Goal: Task Accomplishment & Management: Complete application form

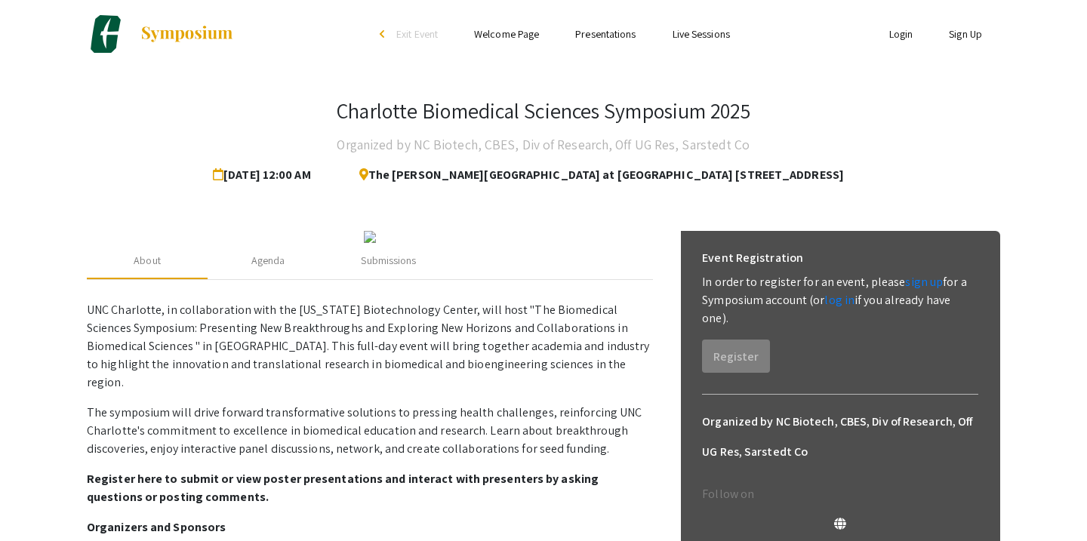
click at [897, 33] on link "Login" at bounding box center [901, 34] width 24 height 14
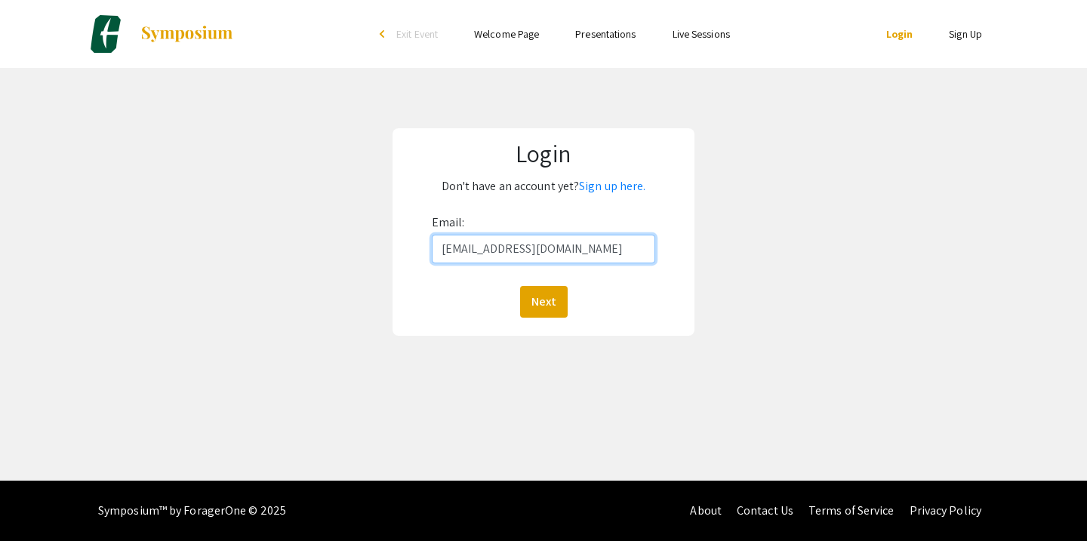
type input "[EMAIL_ADDRESS][DOMAIN_NAME]"
click at [543, 301] on button "Next" at bounding box center [544, 302] width 48 height 32
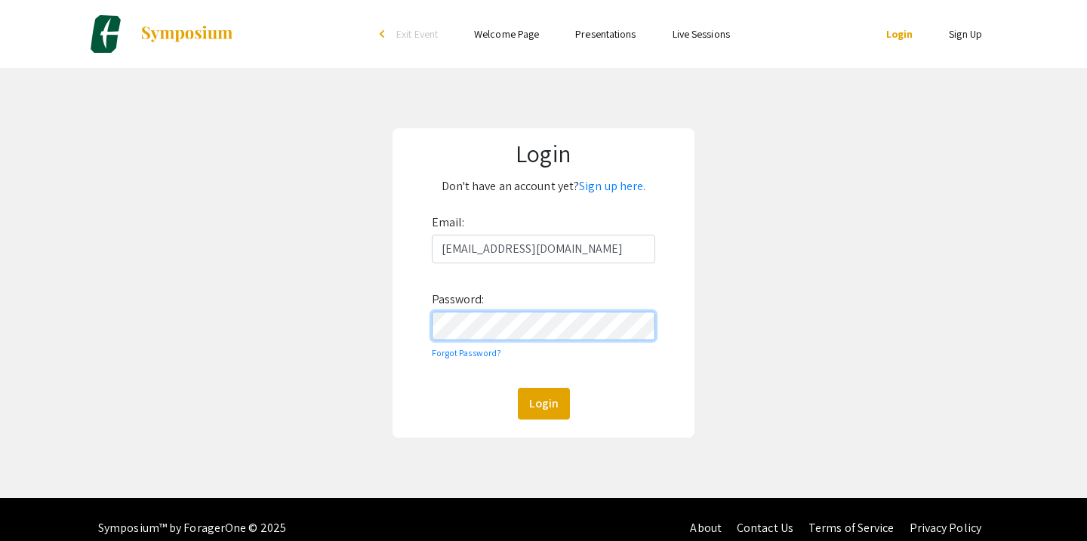
click at [543, 403] on button "Login" at bounding box center [544, 404] width 52 height 32
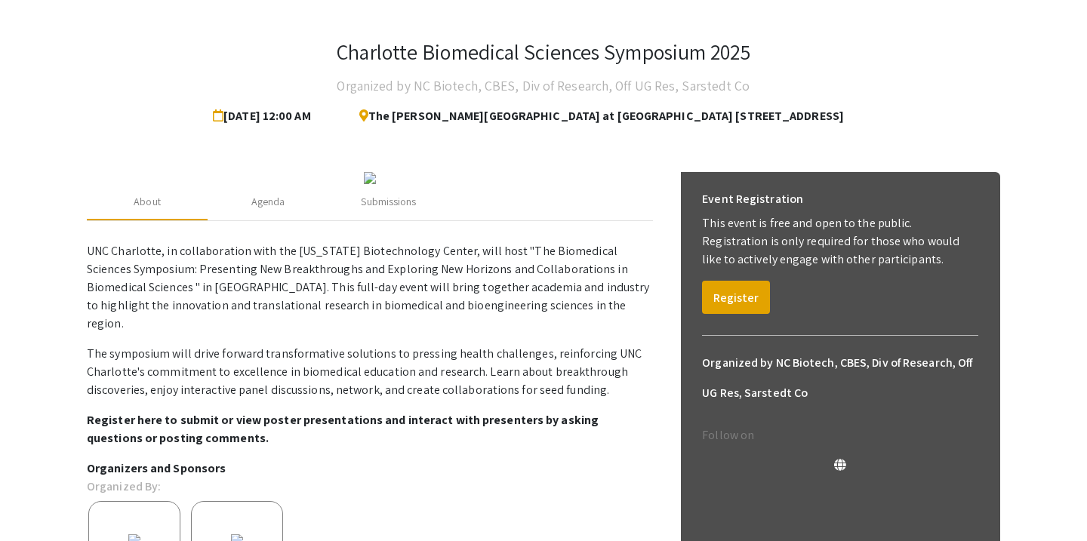
scroll to position [62, 0]
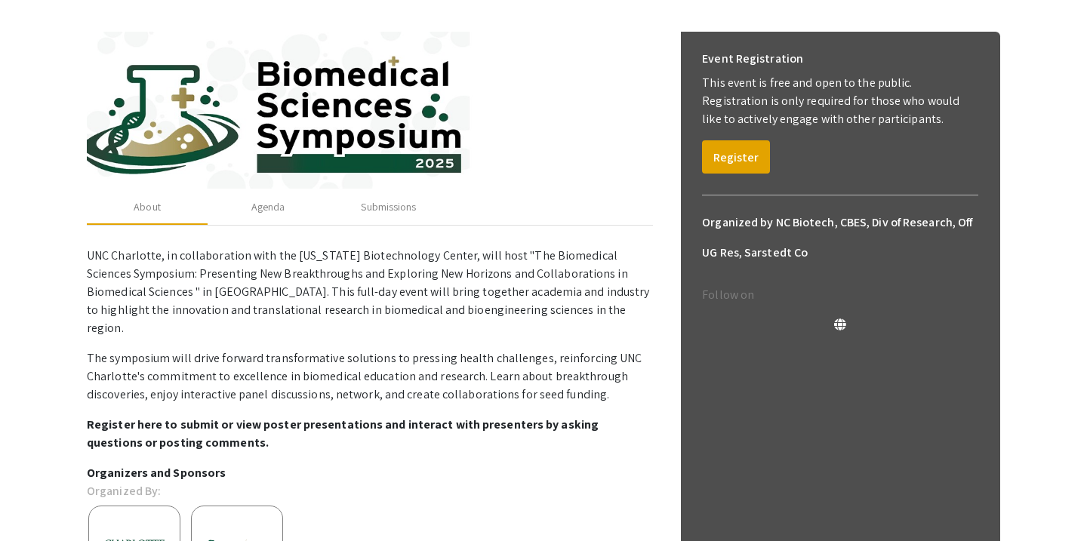
scroll to position [195, 0]
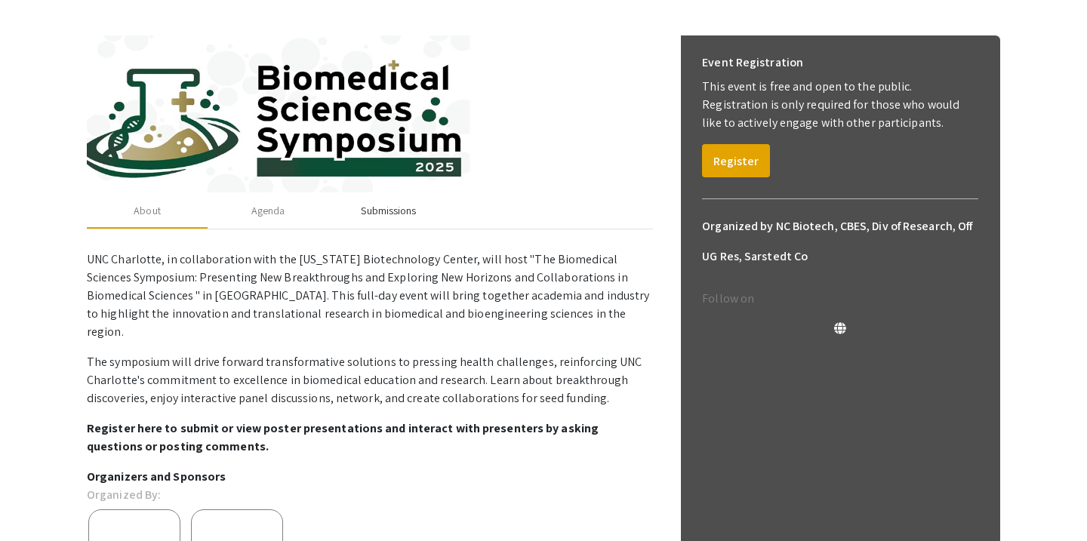
click at [399, 208] on div "Submissions" at bounding box center [388, 211] width 55 height 16
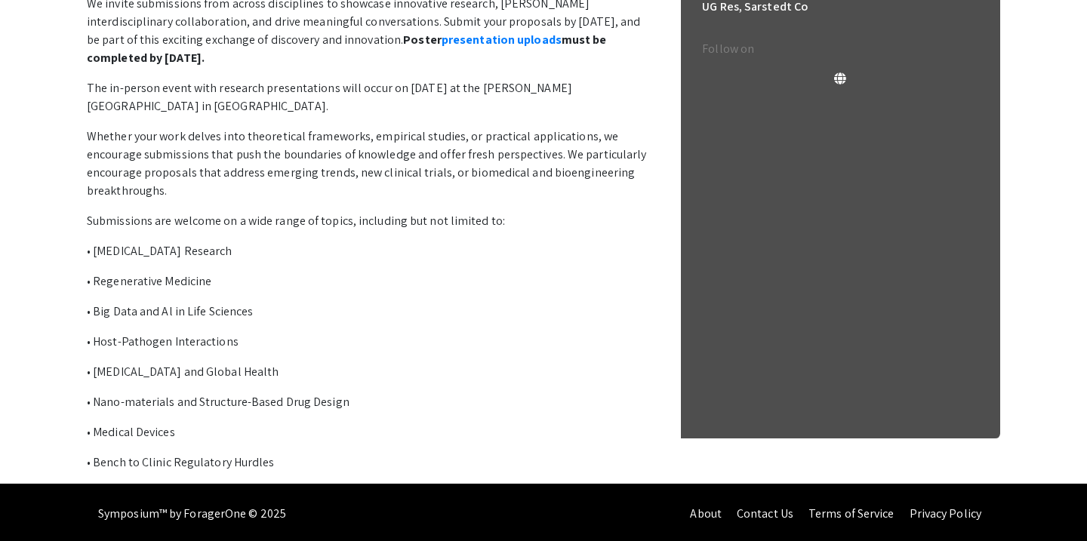
scroll to position [369, 0]
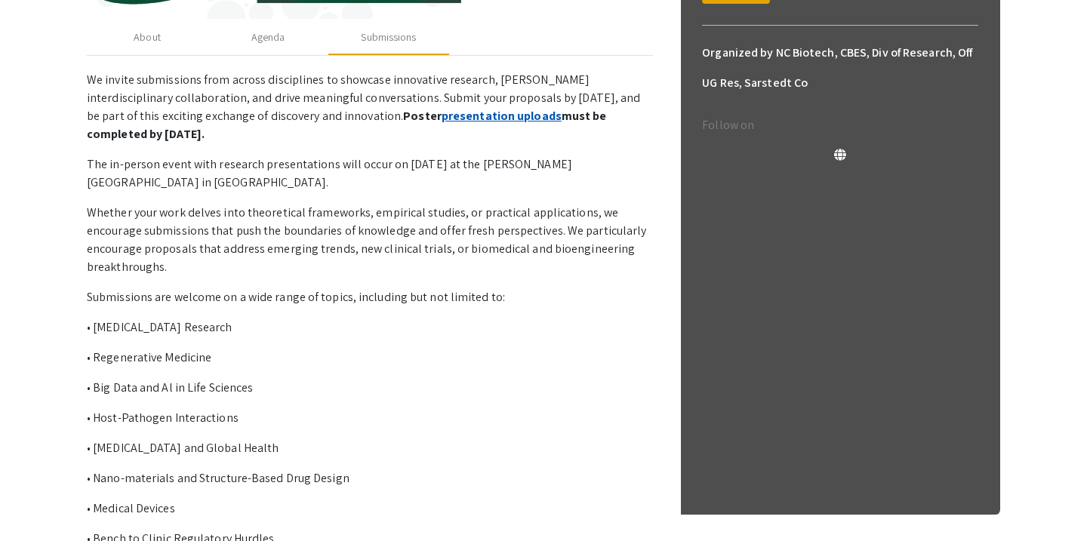
click at [441, 115] on link "presentation uploads" at bounding box center [501, 116] width 120 height 16
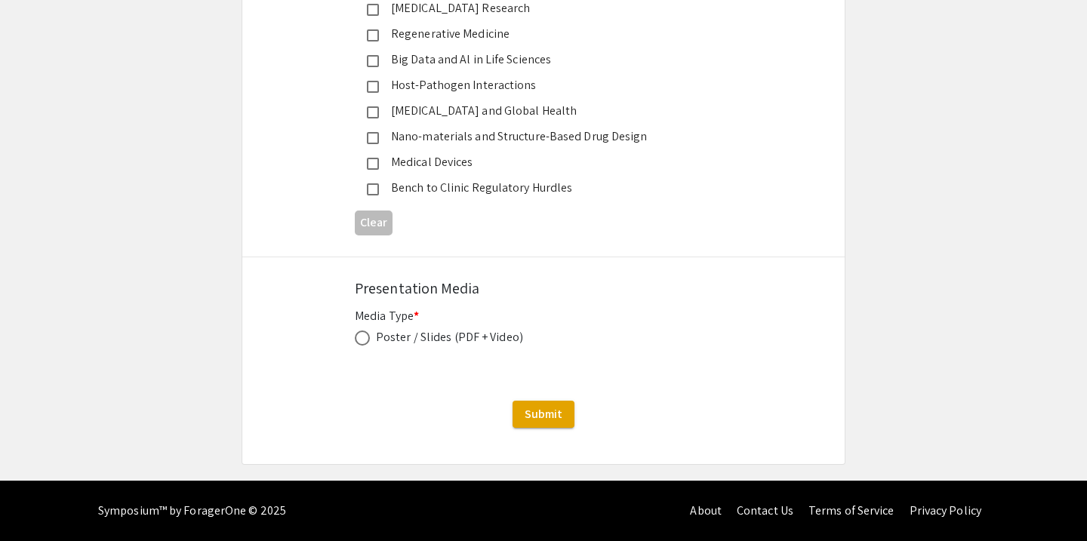
scroll to position [1897, 0]
click at [361, 335] on span at bounding box center [362, 338] width 15 height 15
click at [361, 335] on input "radio" at bounding box center [362, 338] width 15 height 15
radio input "true"
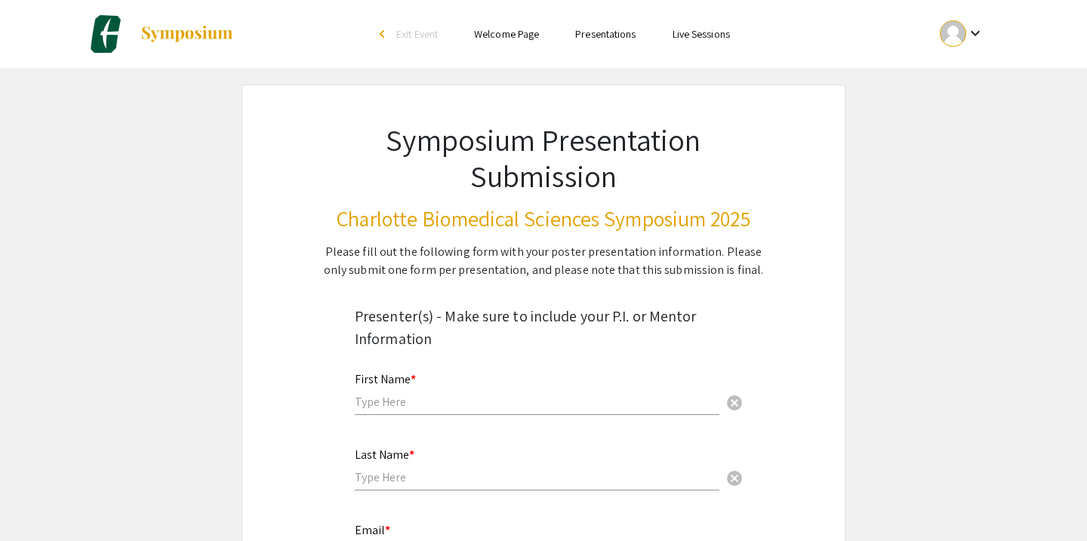
scroll to position [0, 0]
type input "D"
type input "Esther"
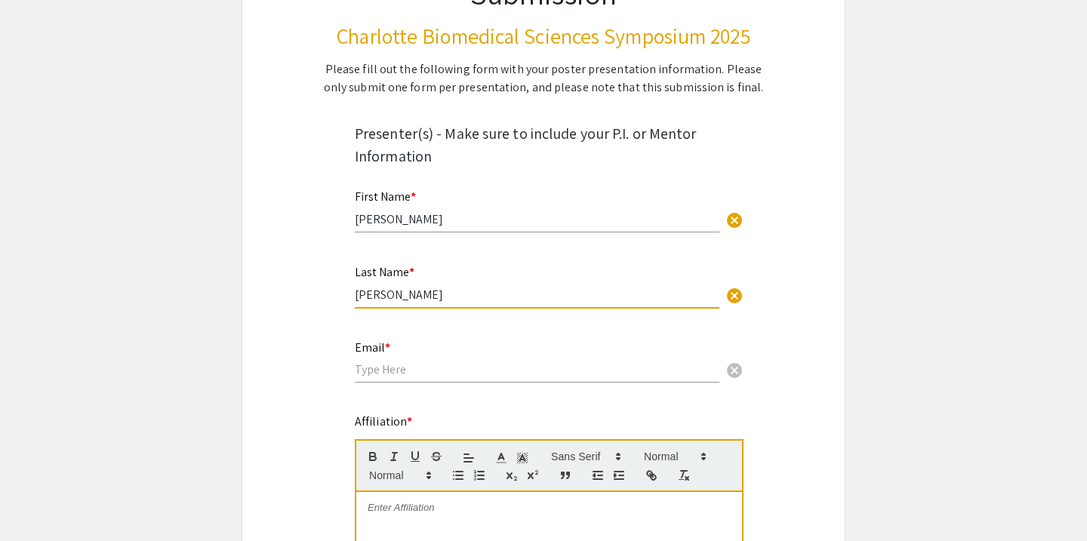
scroll to position [200, 0]
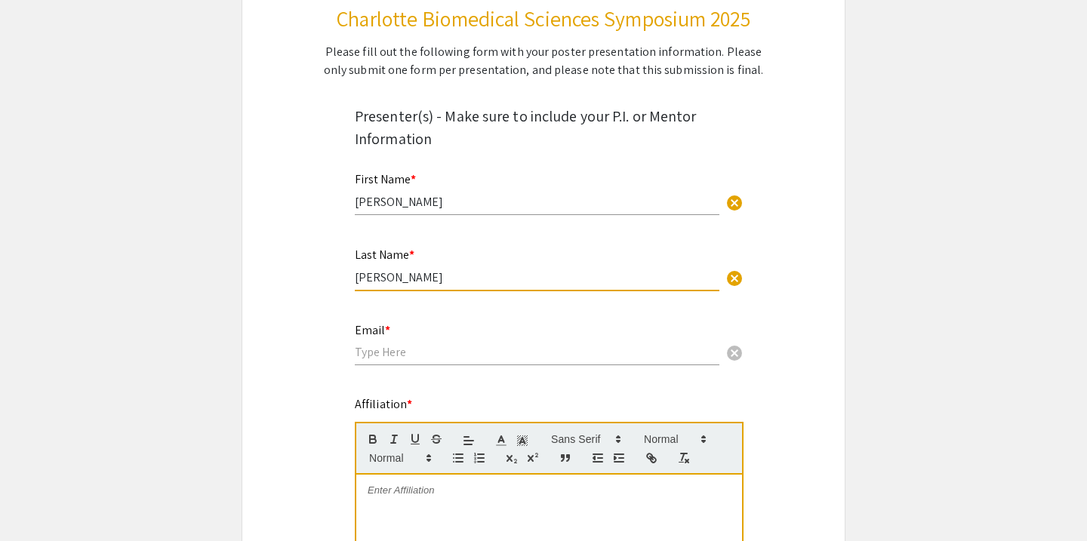
type input "Cardenas Vasquez"
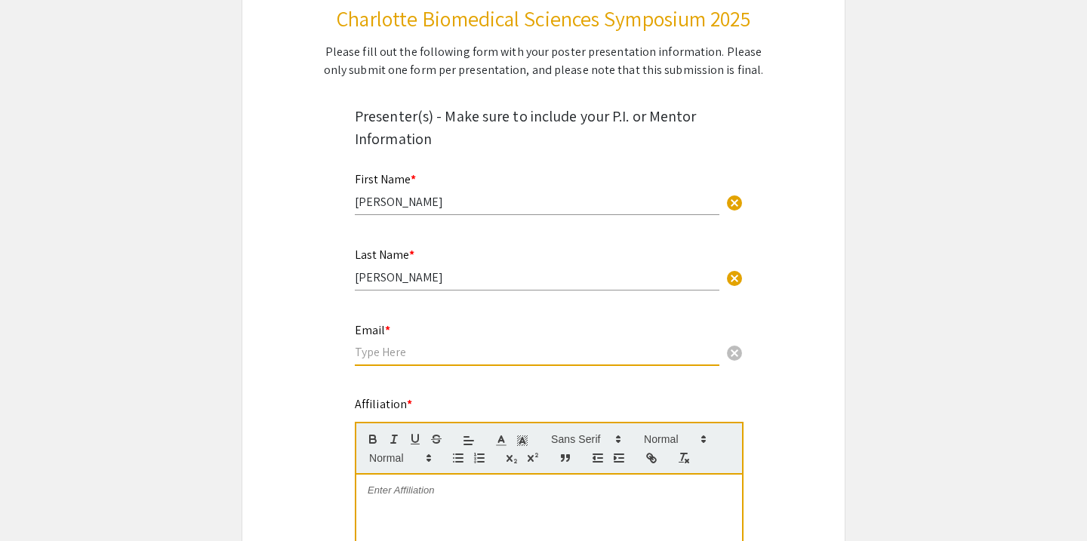
type input "[EMAIL_ADDRESS][DOMAIN_NAME]"
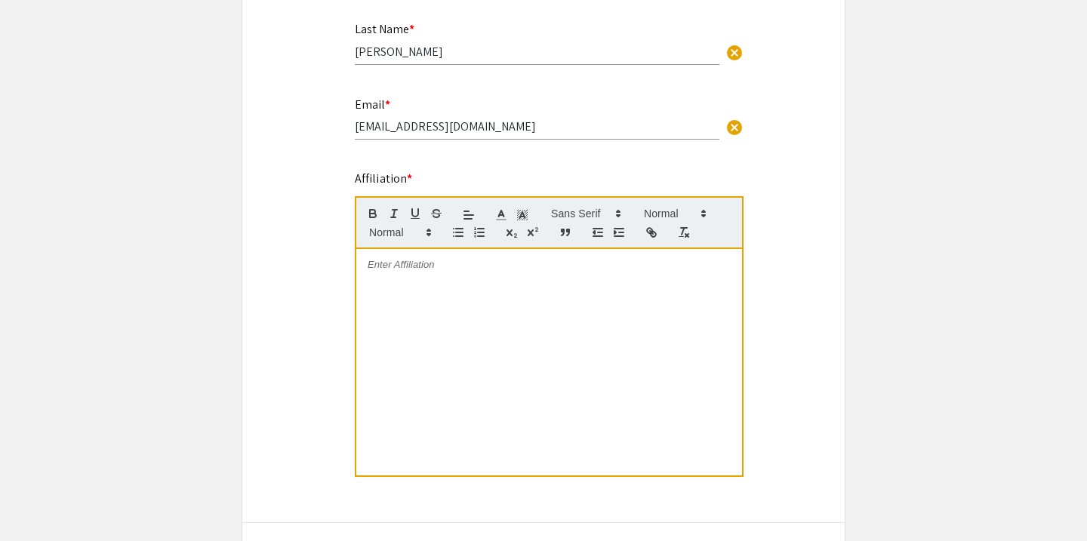
scroll to position [426, 0]
click at [416, 300] on div at bounding box center [549, 361] width 386 height 226
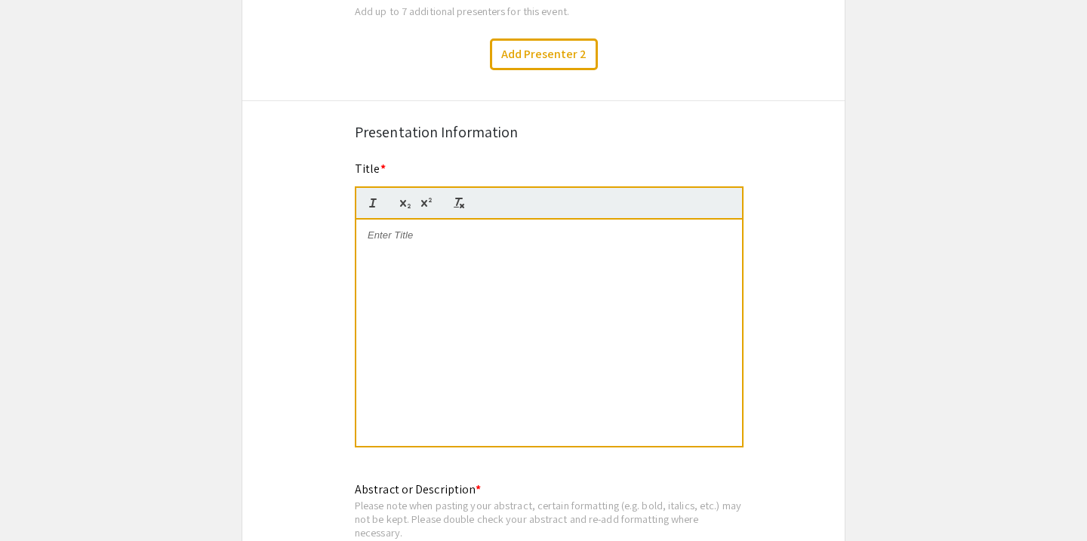
scroll to position [1041, 0]
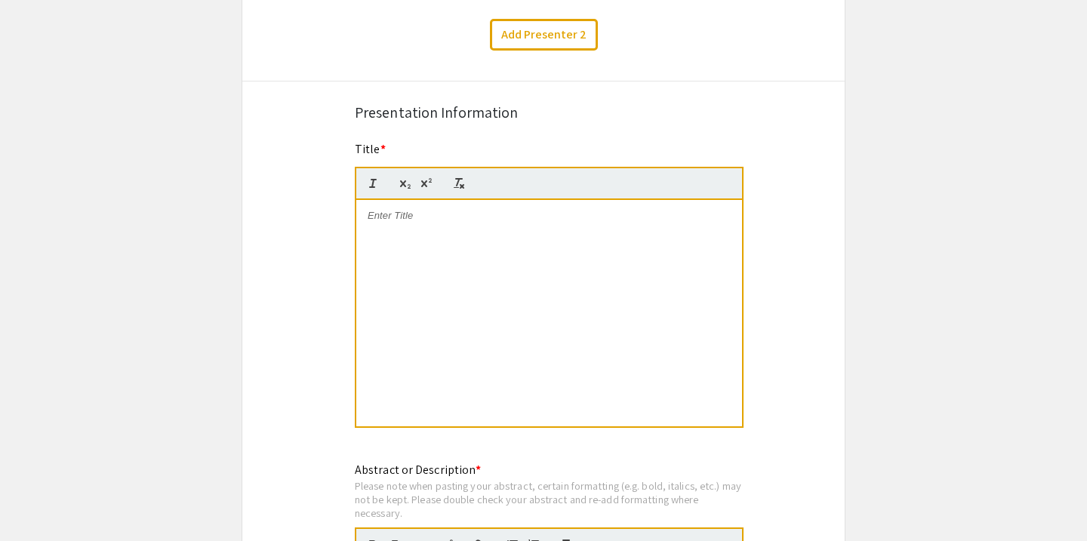
click at [413, 233] on div at bounding box center [549, 313] width 386 height 226
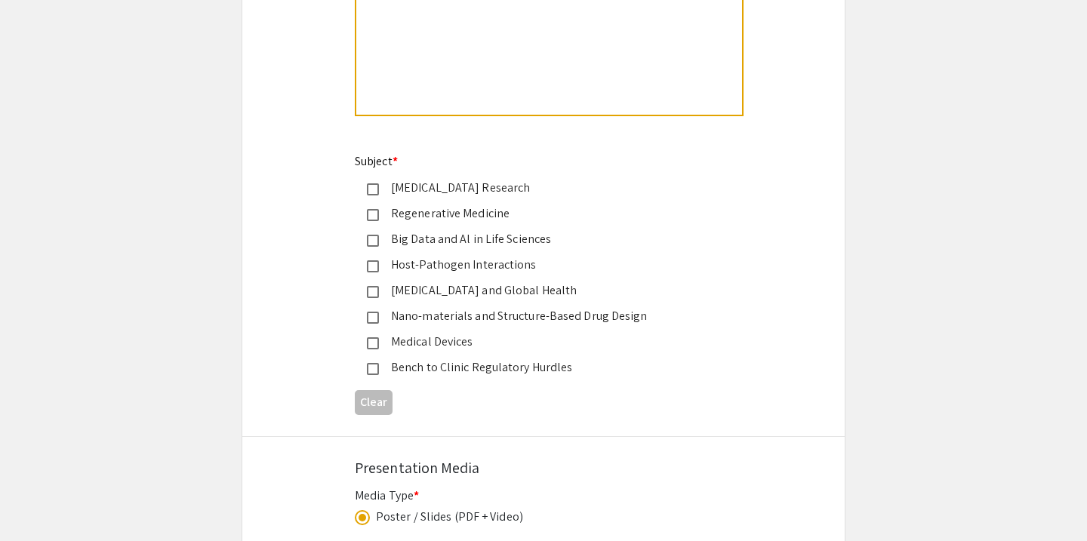
scroll to position [1717, 0]
click at [370, 318] on mat-pseudo-checkbox at bounding box center [373, 315] width 12 height 12
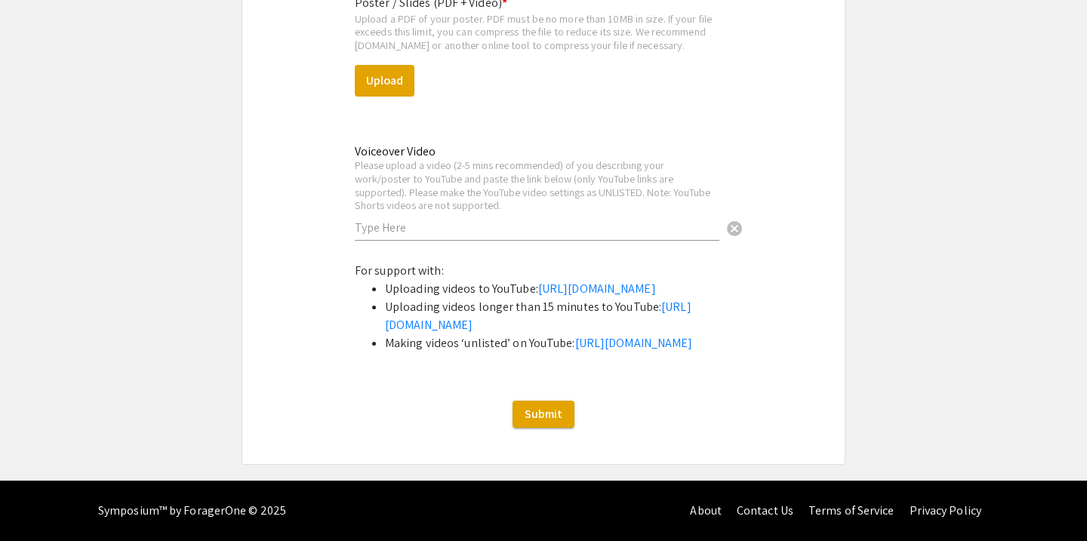
scroll to position [2290, 0]
click at [395, 220] on input "text" at bounding box center [537, 228] width 365 height 16
paste input "https://youtu.be/wF1m2jkKzMg?si=Fg2B-iEANVwmZcFT"
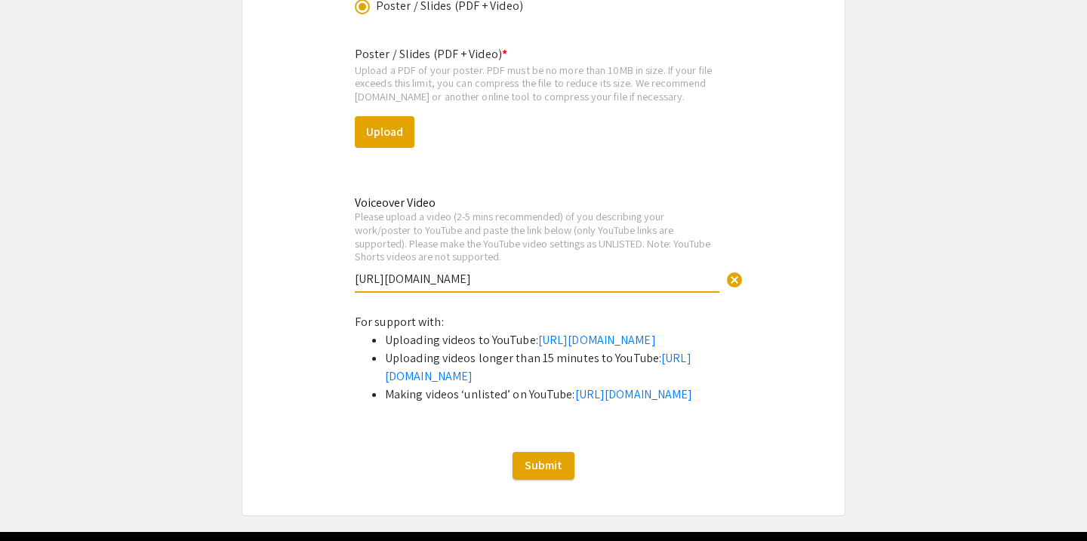
scroll to position [2226, 0]
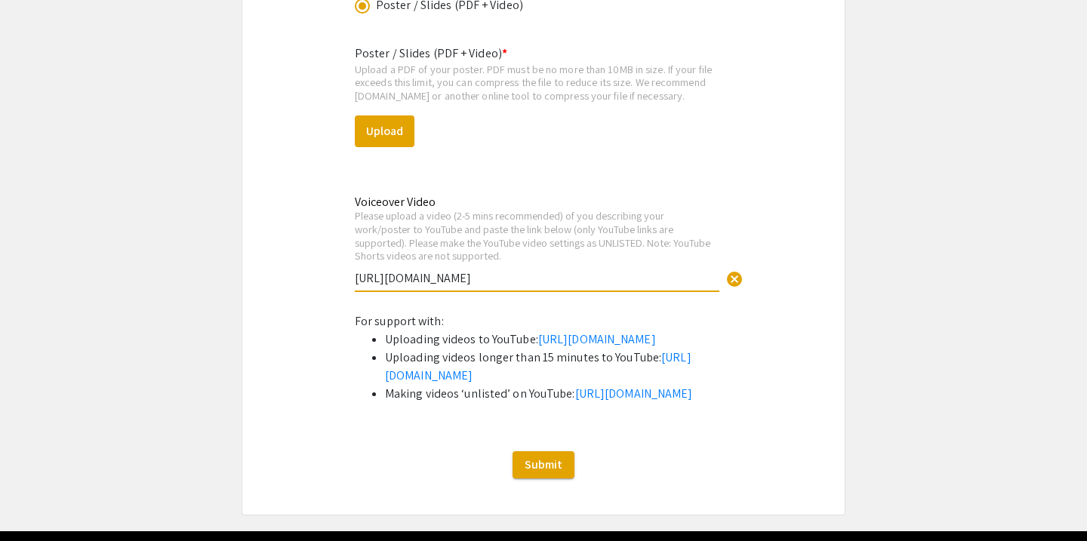
drag, startPoint x: 652, startPoint y: 273, endPoint x: 291, endPoint y: 249, distance: 362.3
paste input "ooZwd83omqiRMJXI"
type input "https://youtu.be/wF1m2jkKzMg?si=ooZwd83omqiRMJXI"
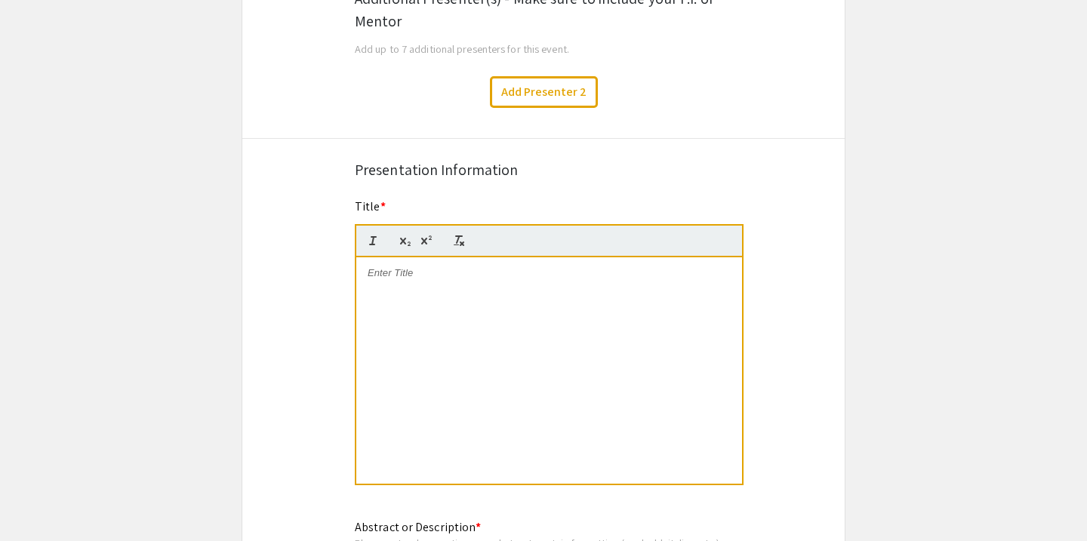
scroll to position [985, 0]
click at [429, 278] on p at bounding box center [549, 273] width 363 height 14
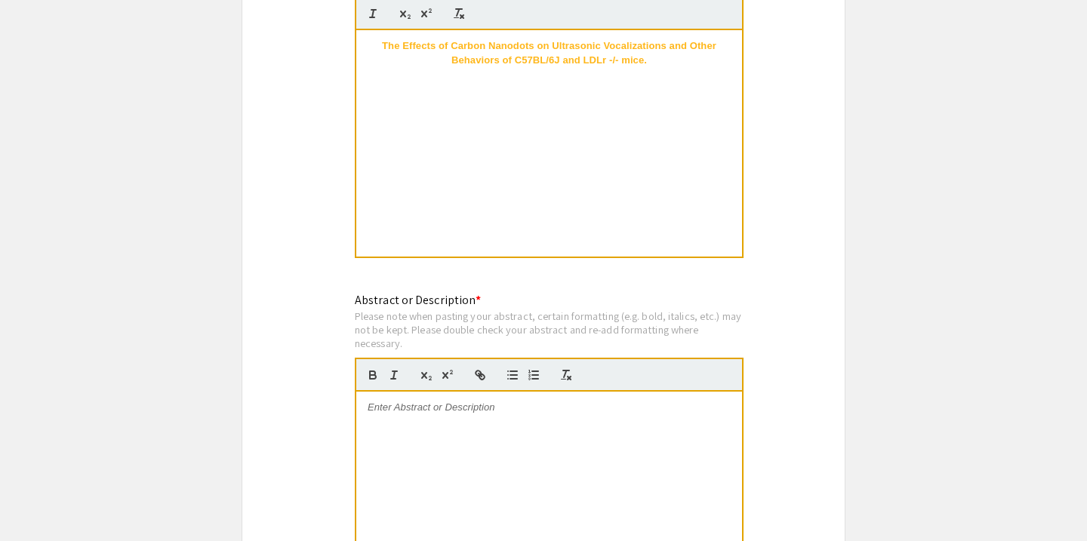
scroll to position [7, 0]
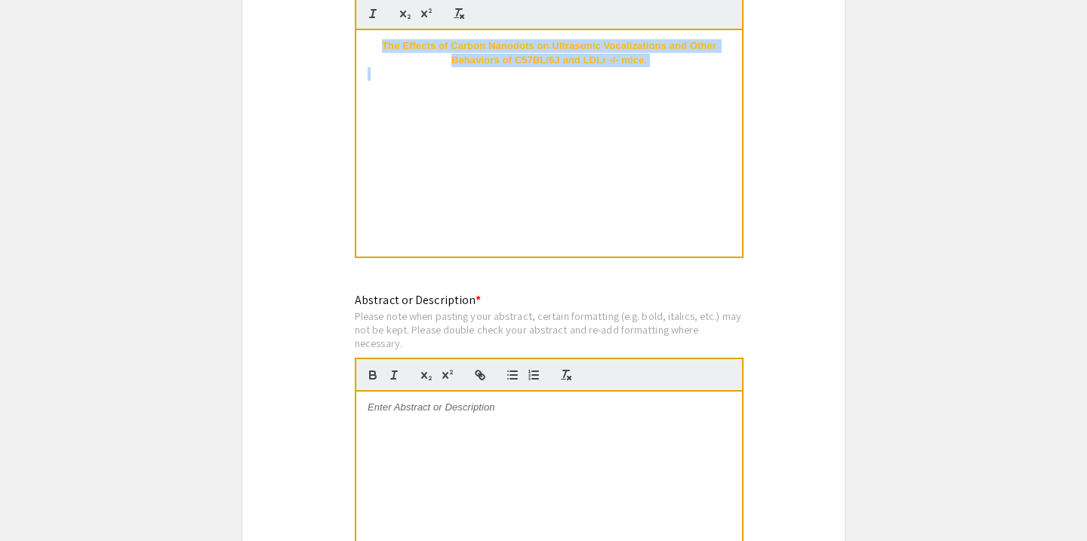
drag, startPoint x: 402, startPoint y: 77, endPoint x: 365, endPoint y: 38, distance: 54.4
click at [365, 38] on div "The Effects of Carbon Nanodots on Ultrasonic Vocalizations and Other Behaviors …" at bounding box center [549, 143] width 386 height 226
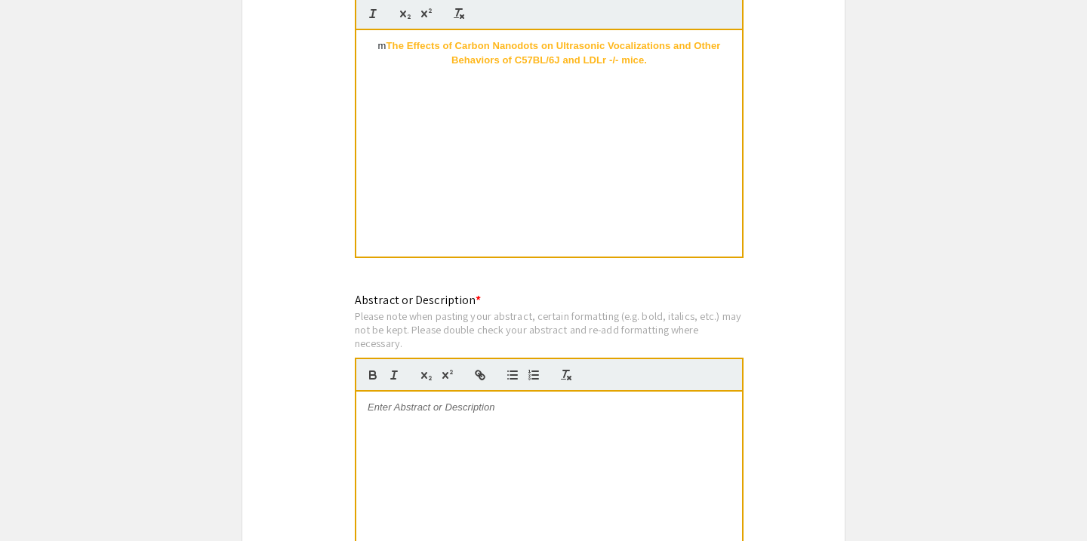
scroll to position [14, 0]
click at [386, 48] on strong "The Effects of Carbon Nanodots on Ultrasonic Vocalizations and Other Behaviors …" at bounding box center [554, 52] width 337 height 25
click at [502, 117] on div "The Effects of Carbon Nanodots on Ultrasonic Vocalizations and Other Behaviors …" at bounding box center [549, 143] width 386 height 226
drag, startPoint x: 663, startPoint y: 64, endPoint x: 355, endPoint y: 32, distance: 309.6
click at [355, 32] on quill-editor "The Effects of Carbon Nanodots on Ultrasonic Vocalizations and Other Behaviors …" at bounding box center [549, 128] width 389 height 262
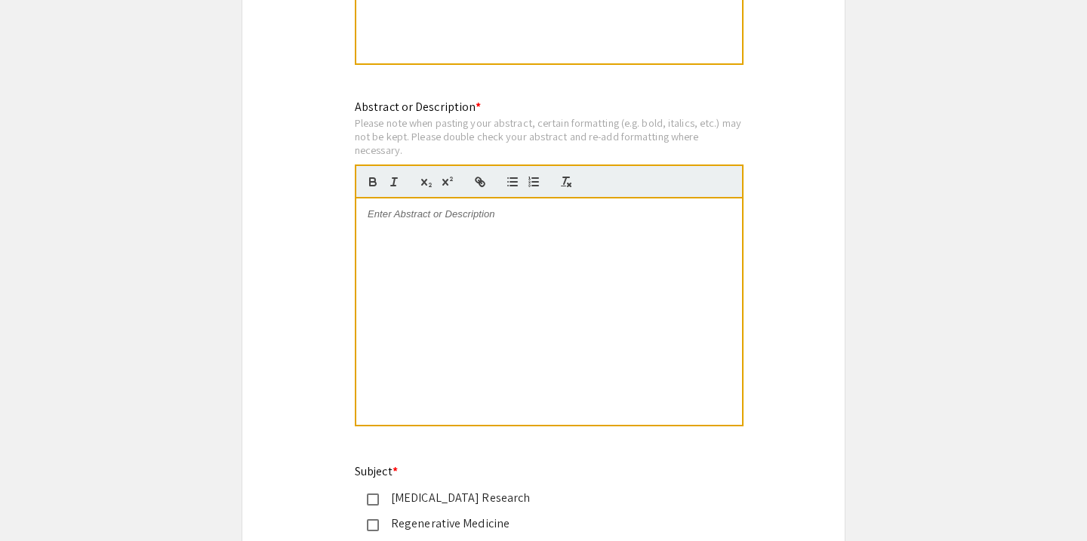
scroll to position [1414, 0]
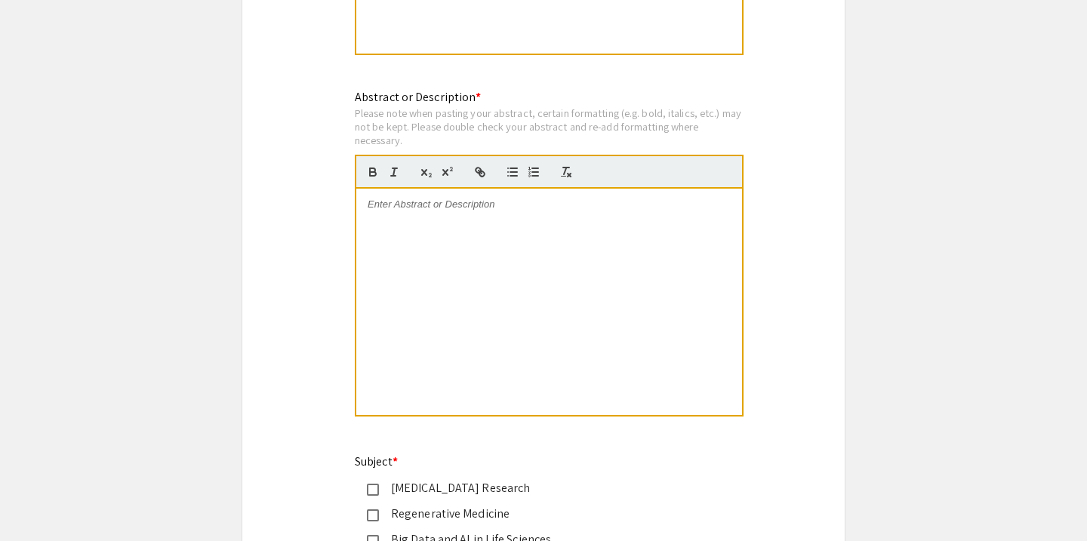
click at [481, 221] on div at bounding box center [549, 302] width 386 height 226
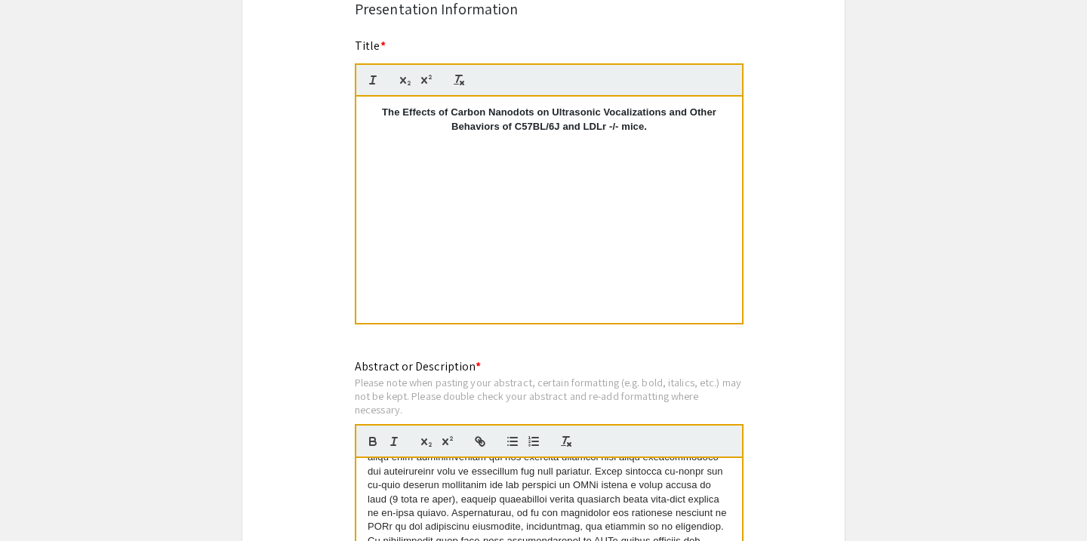
scroll to position [1144, 0]
click at [678, 134] on p "The Effects of Carbon Nanodots on Ultrasonic Vocalizations and Other Behaviors …" at bounding box center [549, 120] width 363 height 28
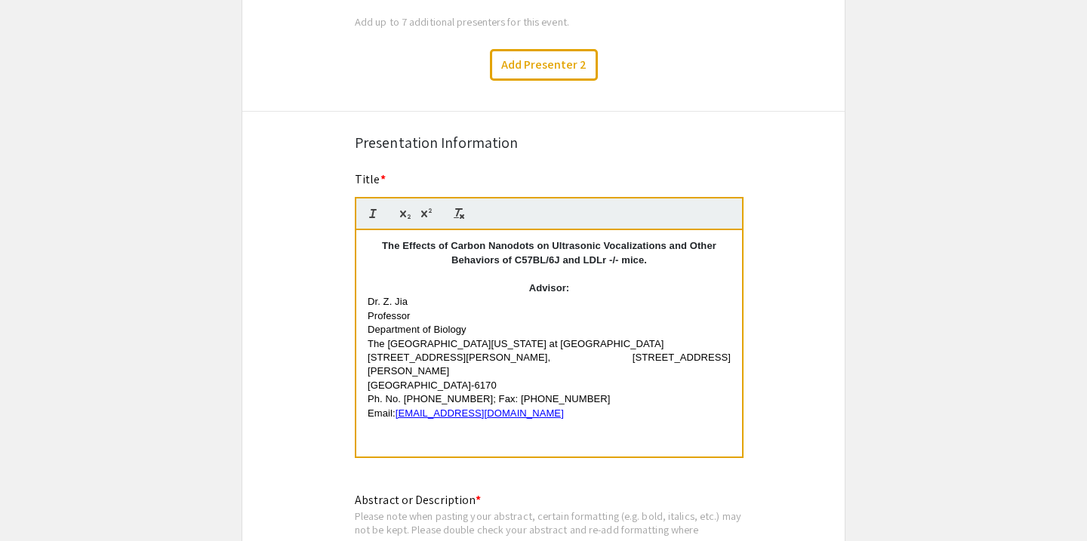
scroll to position [1037, 0]
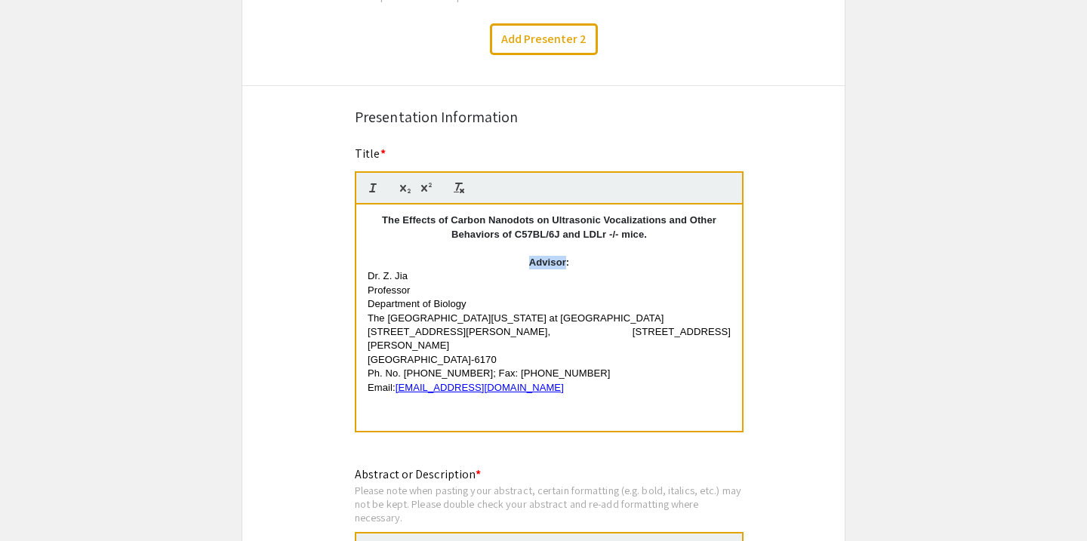
drag, startPoint x: 565, startPoint y: 265, endPoint x: 516, endPoint y: 263, distance: 49.1
click at [516, 263] on p "Advisor:" at bounding box center [549, 263] width 363 height 14
click at [568, 334] on p "312 Eberhart Building, 321 McIver Street" at bounding box center [549, 339] width 363 height 28
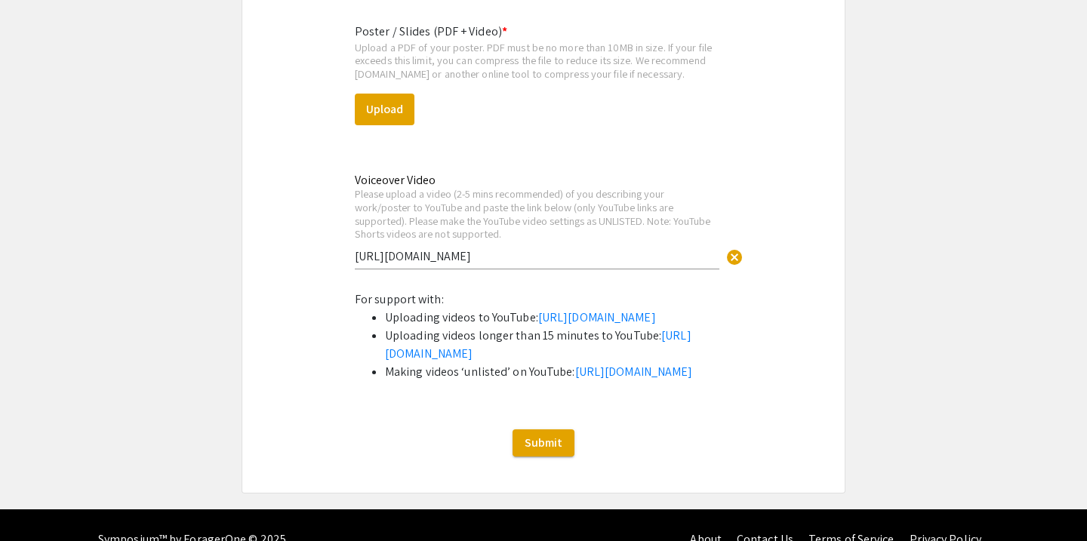
scroll to position [2235, 0]
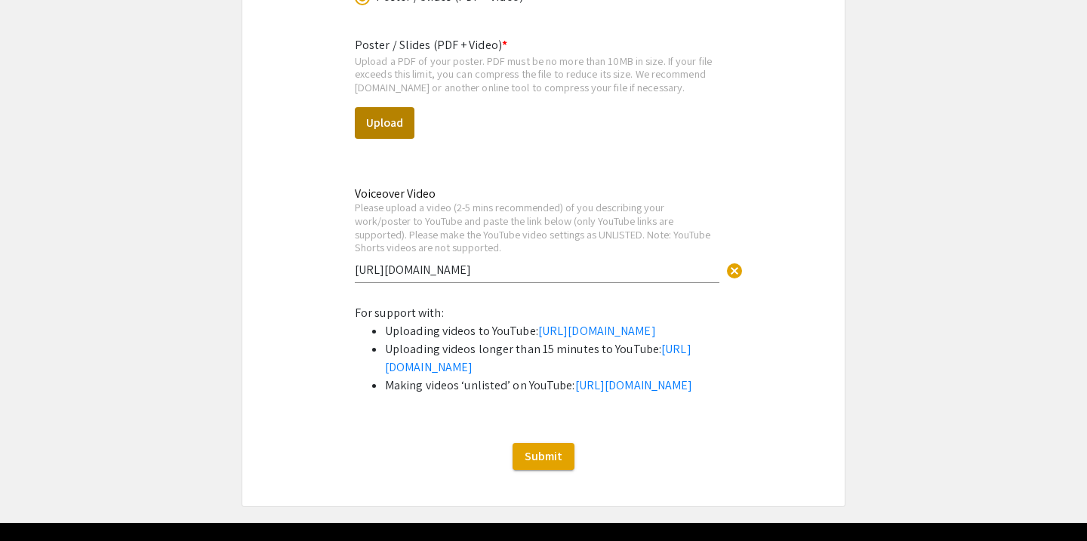
click at [380, 135] on button "Upload" at bounding box center [385, 123] width 60 height 32
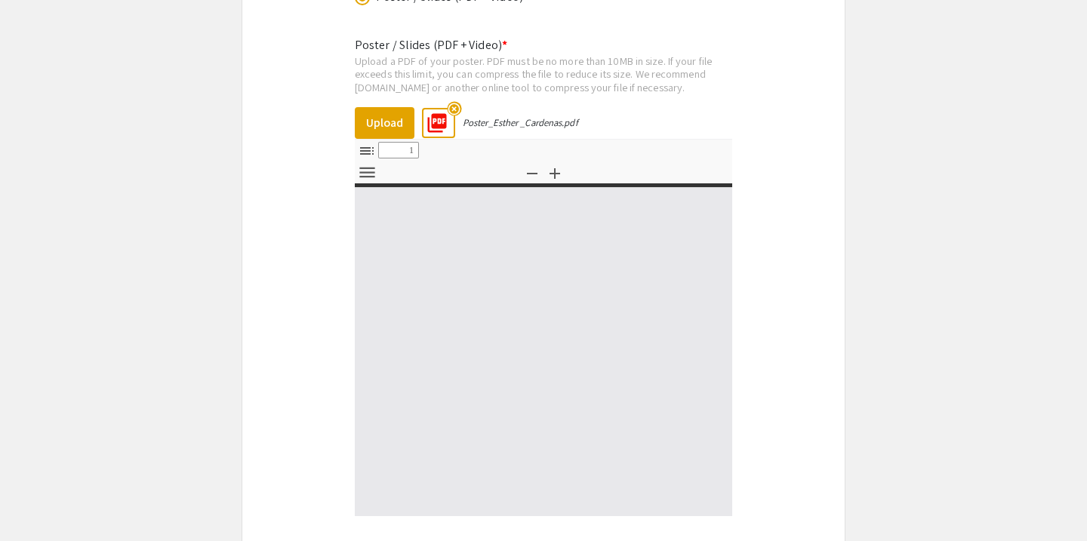
select select "custom"
type input "0"
select select "custom"
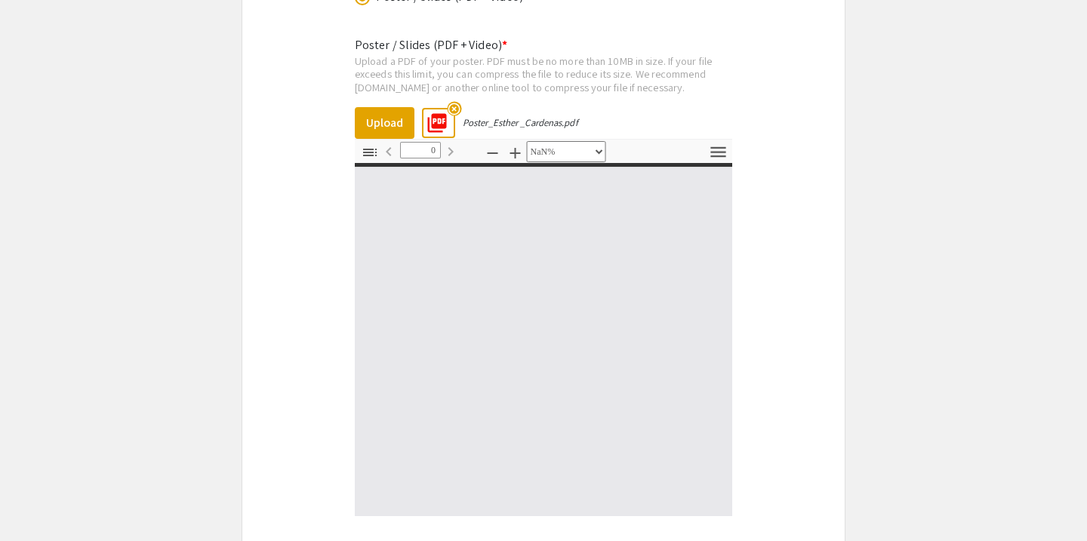
type input "1"
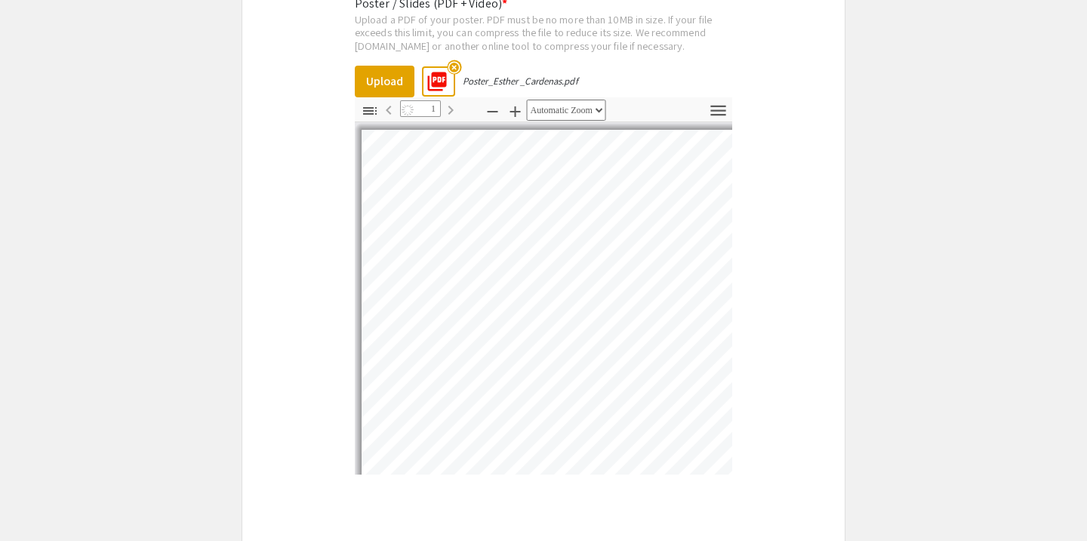
select select "auto"
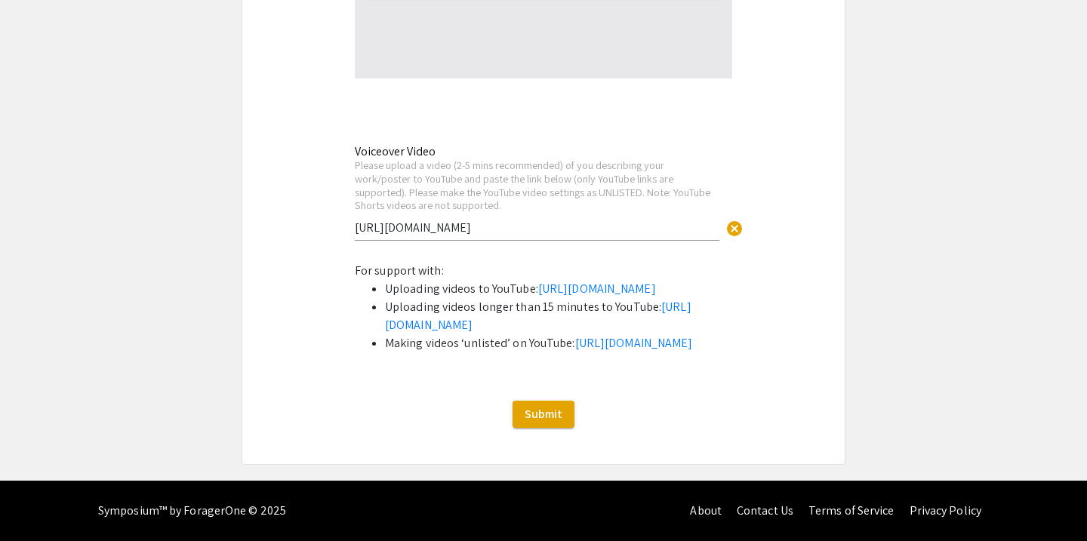
scroll to position [2763, 0]
click at [531, 412] on span "Submit" at bounding box center [543, 414] width 38 height 16
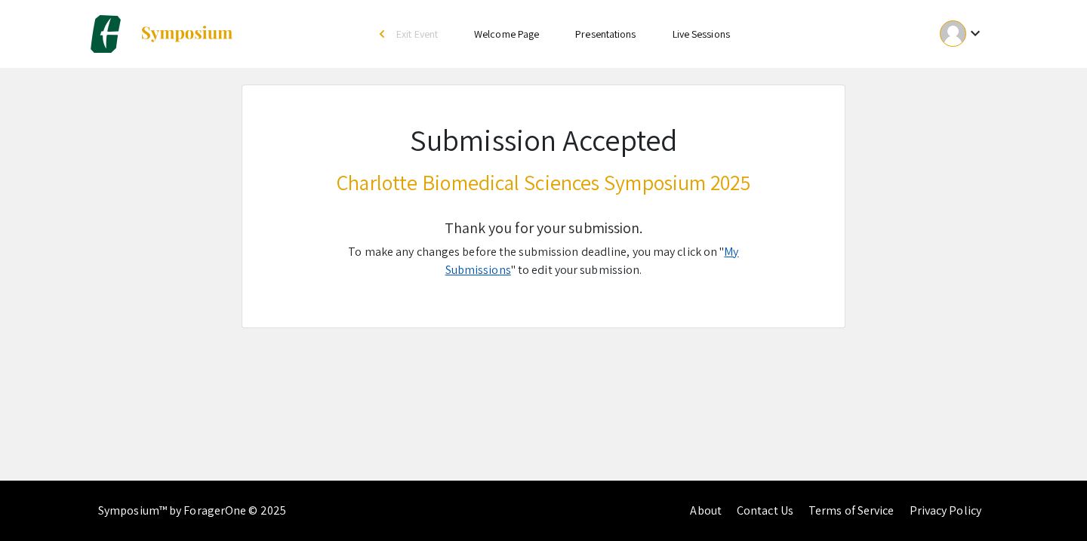
click at [706, 252] on link "My Submissions" at bounding box center [592, 261] width 294 height 34
